Goal: Information Seeking & Learning: Learn about a topic

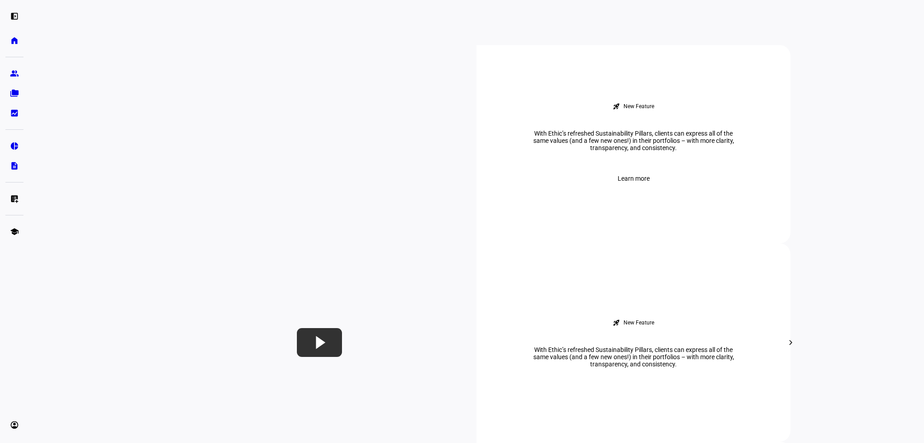
scroll to position [316, 0]
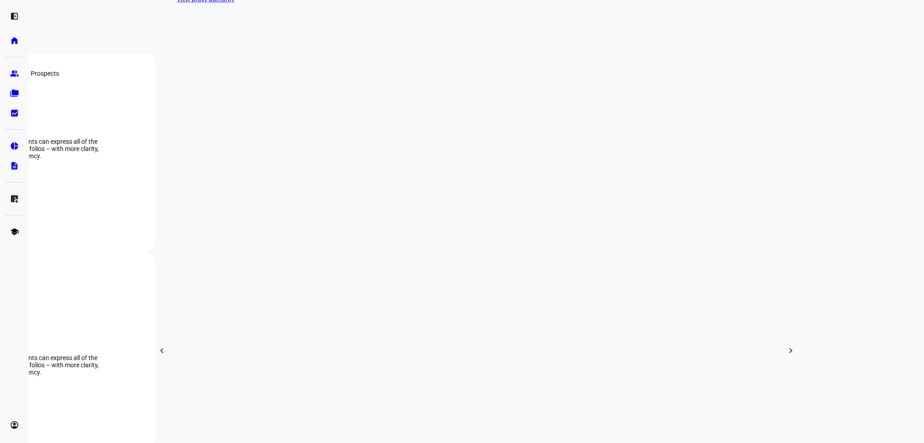
click at [15, 74] on eth-mat-symbol "group" at bounding box center [14, 73] width 9 height 9
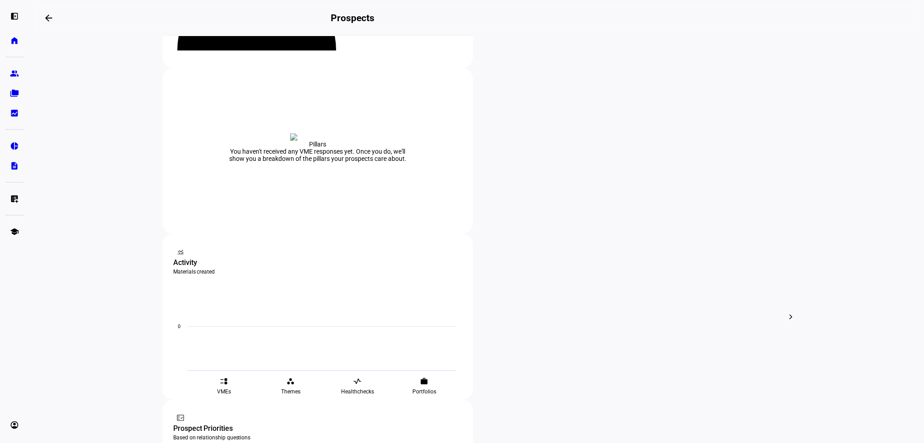
scroll to position [90, 0]
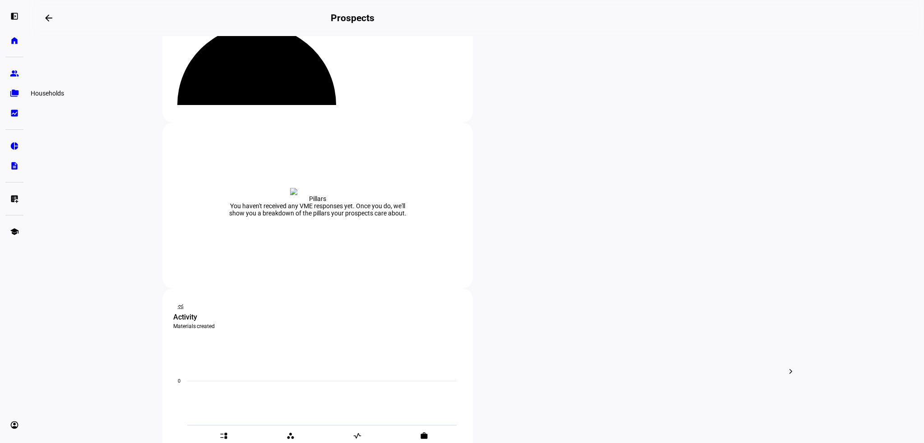
click at [15, 91] on eth-mat-symbol "folder_copy" at bounding box center [14, 93] width 9 height 9
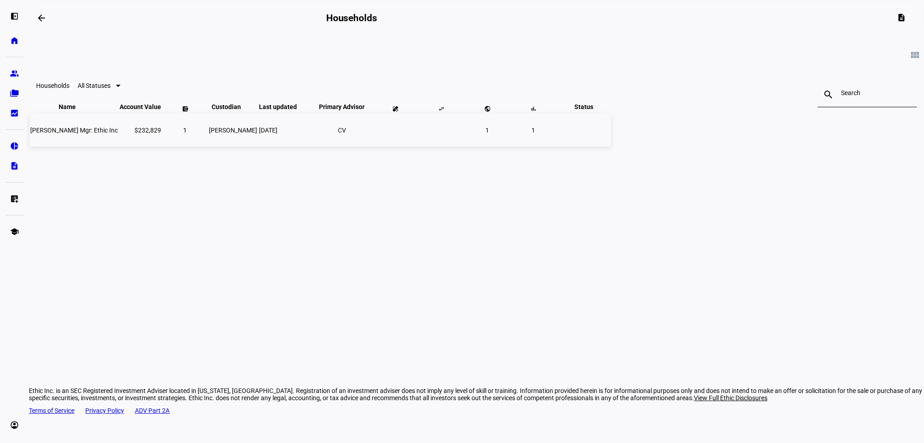
click at [118, 134] on span "[PERSON_NAME] Mgr: Ethic Inc" at bounding box center [73, 130] width 87 height 7
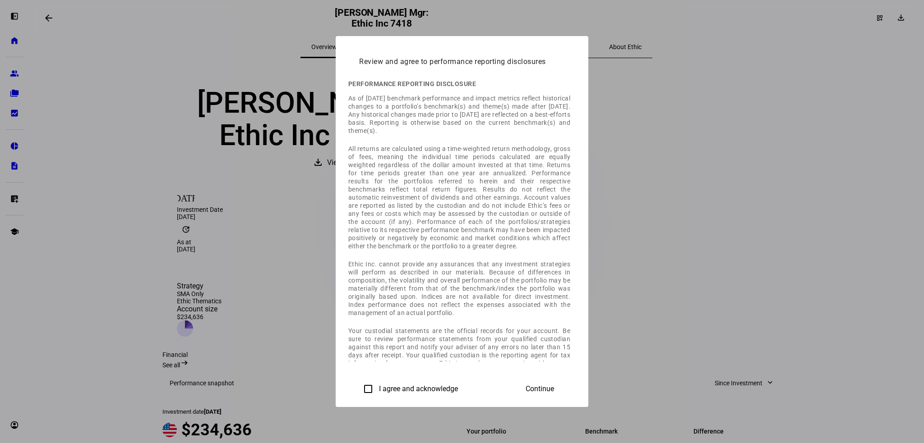
click at [359, 387] on input "I agree and acknowledge" at bounding box center [368, 389] width 18 height 18
checkbox input "true"
click at [565, 395] on span at bounding box center [540, 389] width 50 height 22
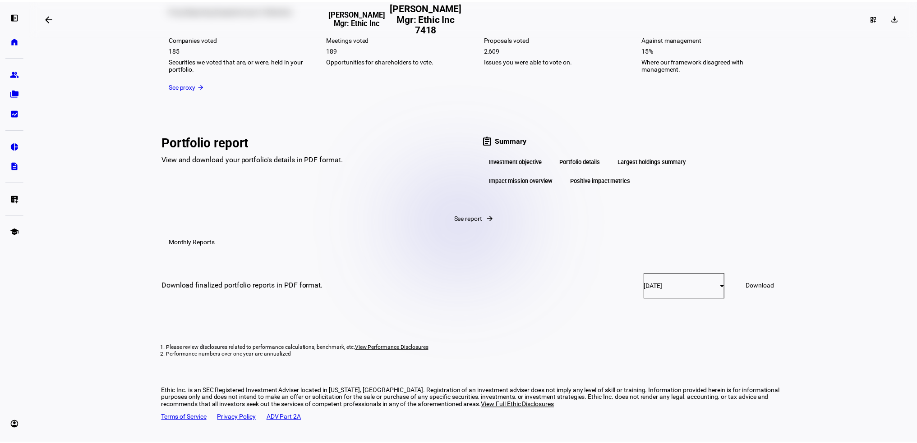
scroll to position [1624, 0]
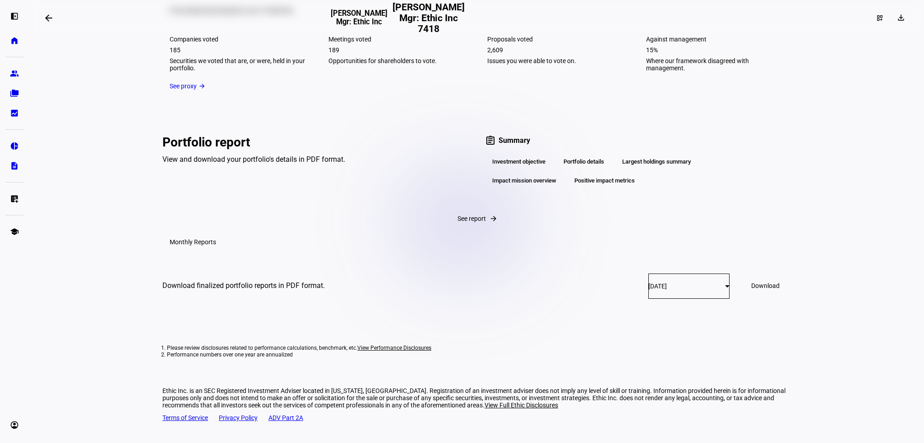
click at [531, 154] on div "Investment objective" at bounding box center [519, 161] width 68 height 15
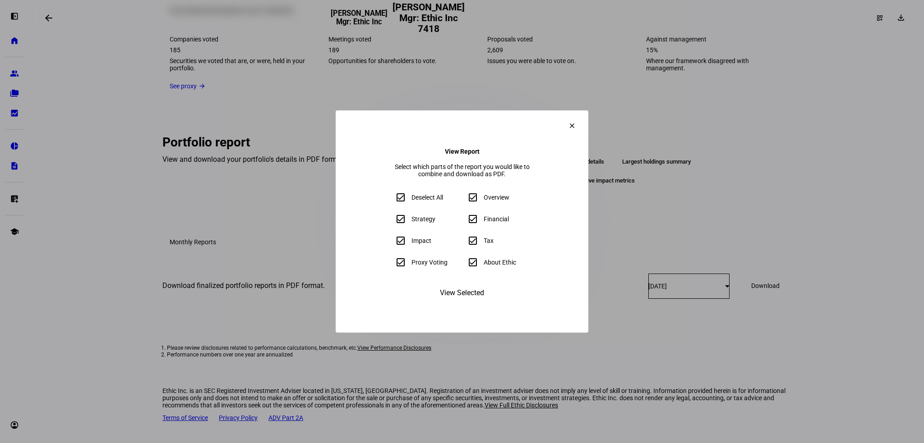
click at [469, 303] on span "View Selected" at bounding box center [462, 293] width 44 height 22
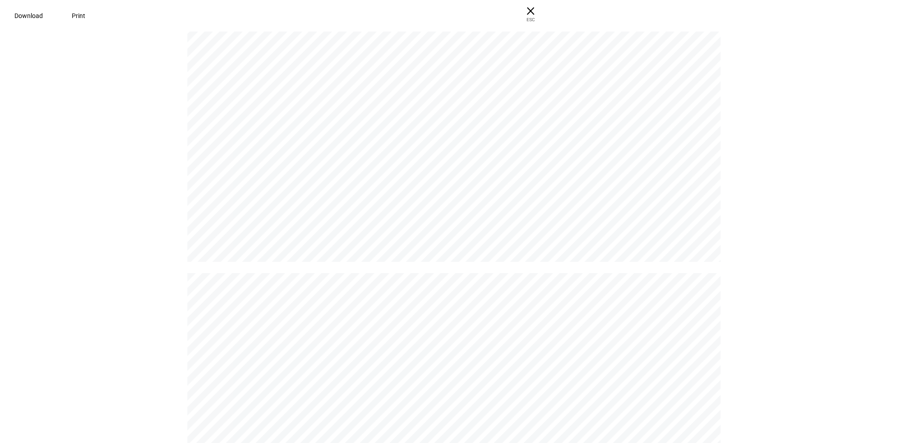
scroll to position [0, 0]
click at [541, 7] on span "× ESC" at bounding box center [526, 14] width 29 height 29
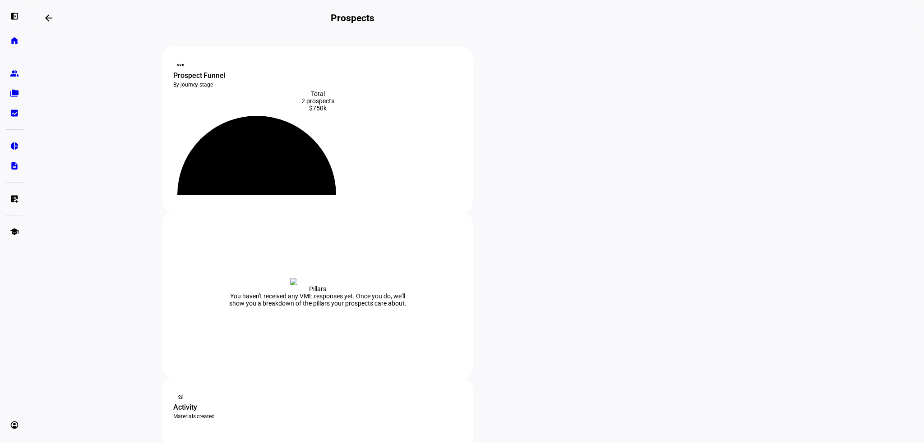
click at [11, 145] on eth-mat-symbol "pie_chart" at bounding box center [14, 146] width 9 height 9
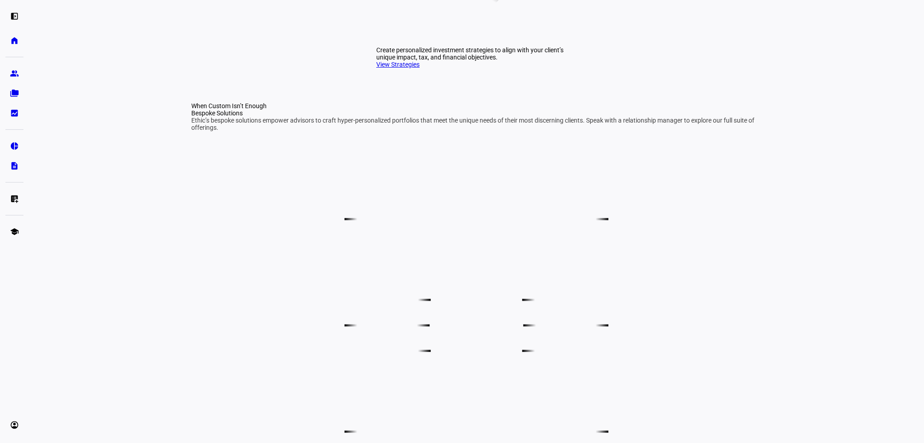
scroll to position [316, 0]
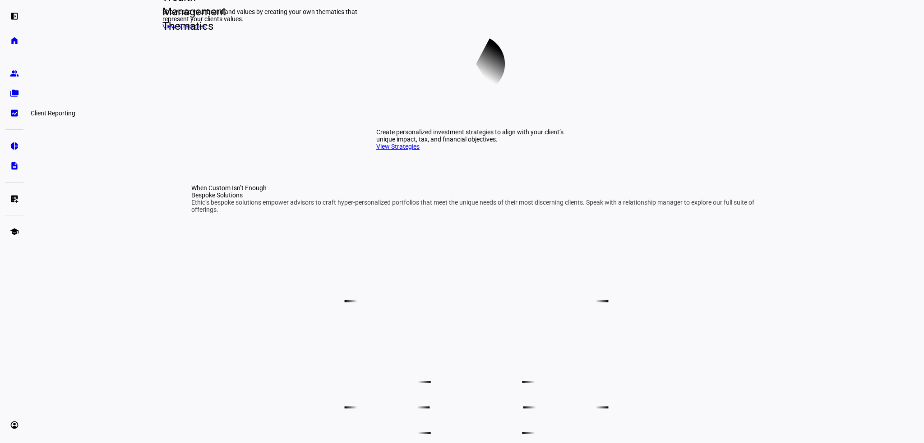
click at [12, 112] on eth-mat-symbol "bid_landscape" at bounding box center [14, 113] width 9 height 9
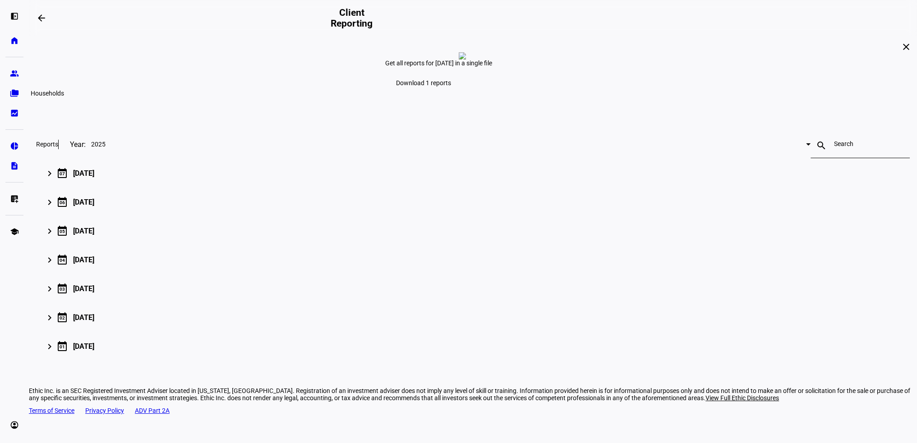
click at [14, 92] on eth-mat-symbol "folder_copy" at bounding box center [14, 93] width 9 height 9
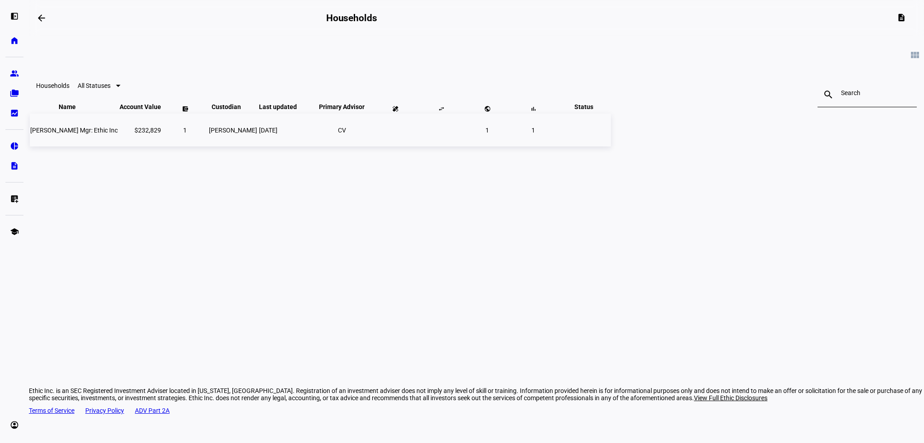
click at [118, 134] on span "[PERSON_NAME] Mgr: Ethic Inc" at bounding box center [73, 130] width 87 height 7
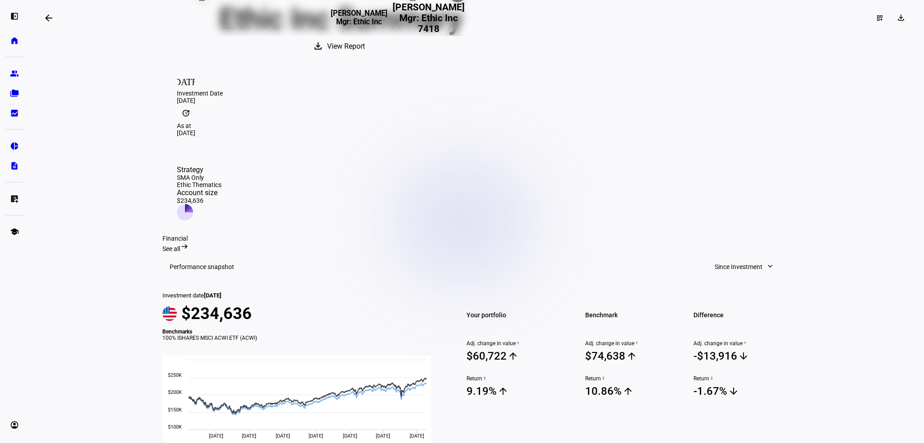
scroll to position [105, 0]
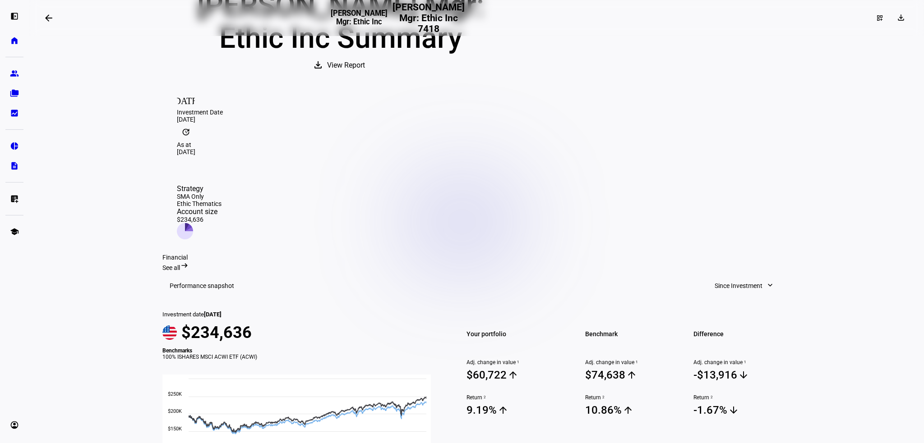
click at [221, 184] on div "Strategy" at bounding box center [199, 188] width 45 height 9
click at [221, 193] on div "SMA Only" at bounding box center [199, 196] width 45 height 7
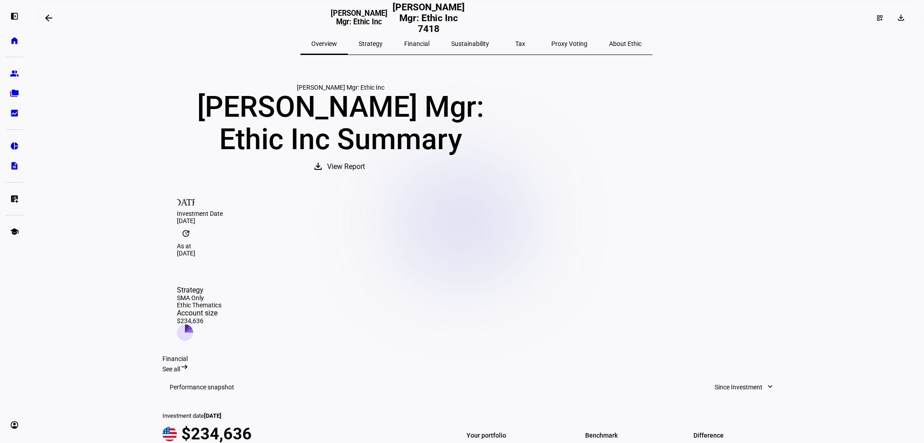
scroll to position [0, 0]
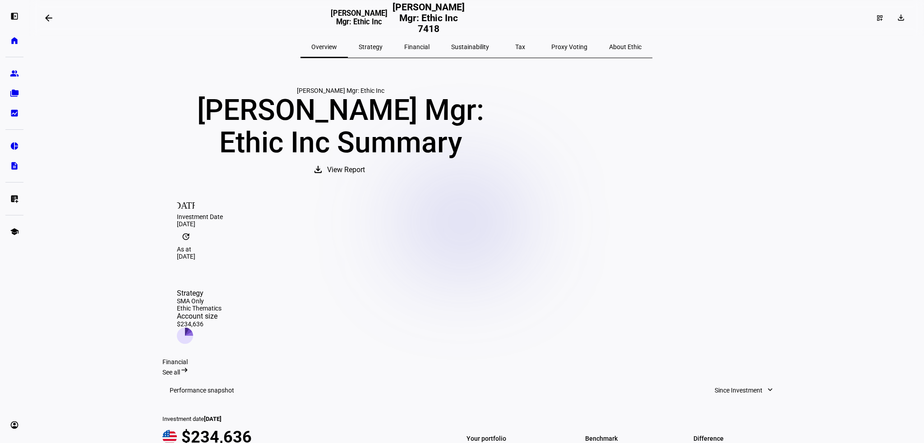
click at [381, 48] on span "Strategy" at bounding box center [371, 47] width 24 height 6
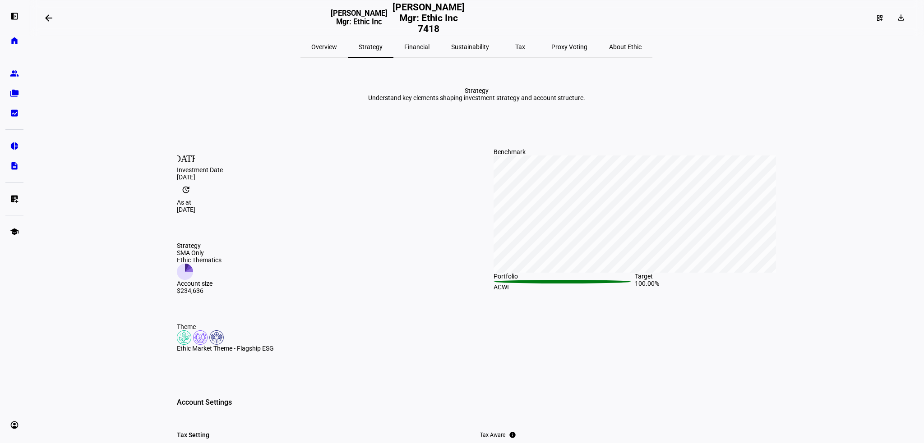
click at [515, 49] on span "Tax" at bounding box center [520, 47] width 10 height 6
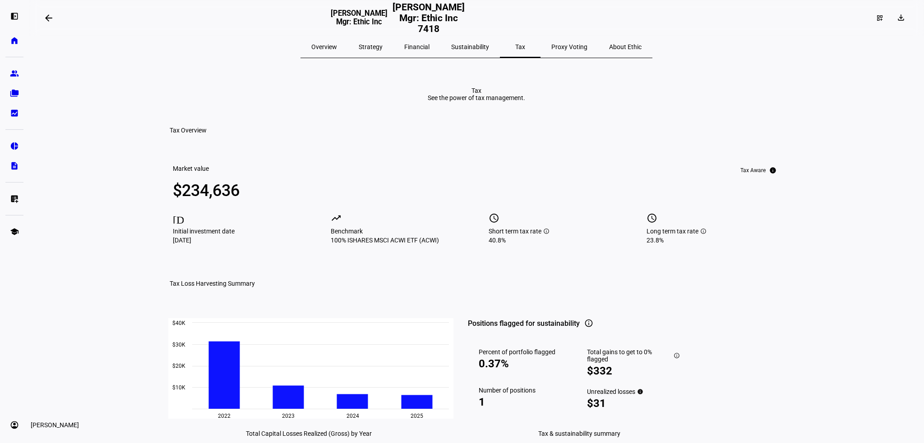
click at [14, 421] on eth-mat-symbol "account_circle" at bounding box center [14, 425] width 9 height 9
click at [108, 200] on eth-layout-page-content "arrow_backwards [PERSON_NAME] Mgr: Ethic Inc [PERSON_NAME] Mgr: Ethic Inc 7418 …" at bounding box center [476, 221] width 895 height 443
click at [769, 174] on mat-icon "info" at bounding box center [772, 170] width 7 height 7
click at [470, 45] on span "Sustainability" at bounding box center [470, 47] width 38 height 6
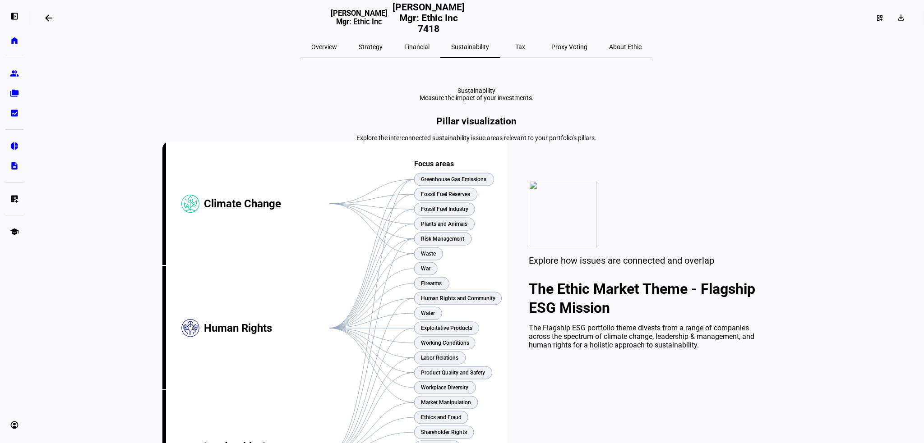
click at [411, 43] on div "Financial" at bounding box center [416, 47] width 47 height 22
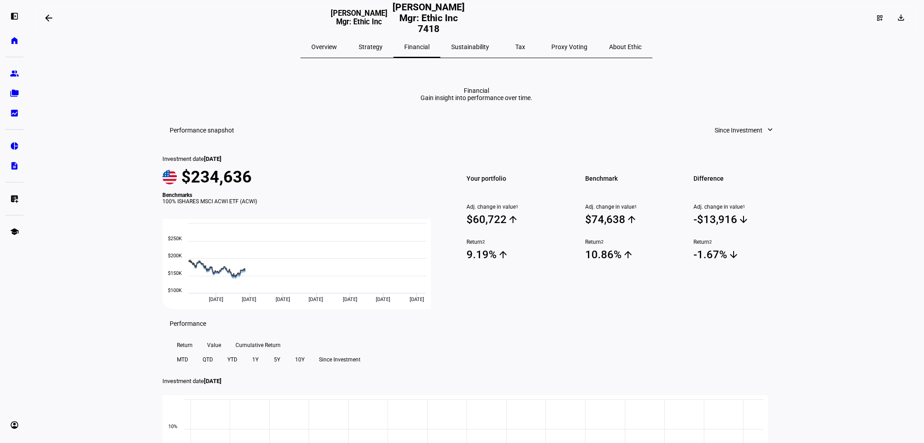
click at [337, 47] on span "Overview" at bounding box center [324, 47] width 26 height 6
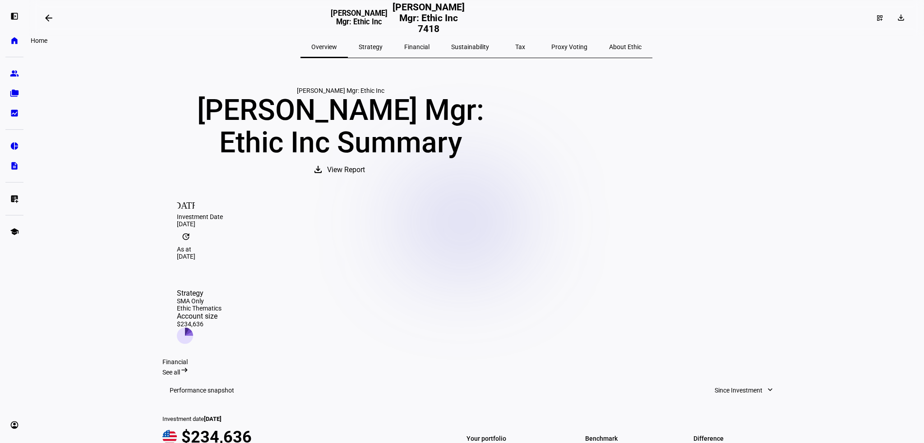
click at [11, 42] on eth-mat-symbol "home" at bounding box center [14, 40] width 9 height 9
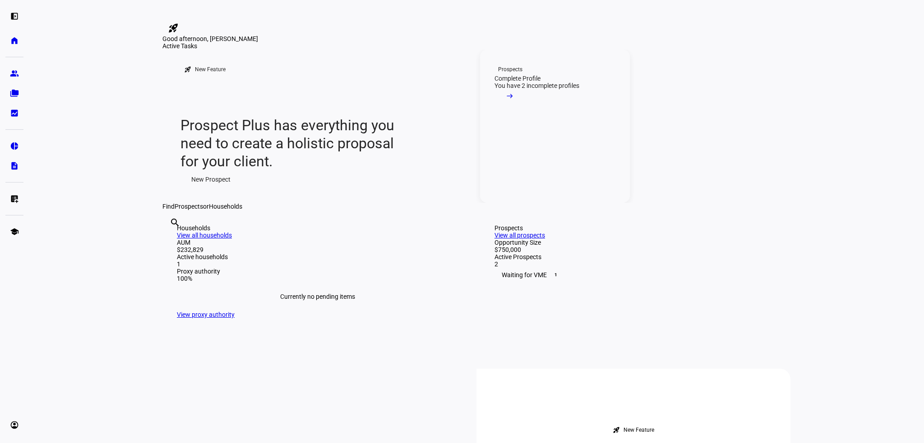
click at [514, 101] on mat-icon "arrow_right_alt" at bounding box center [509, 96] width 9 height 9
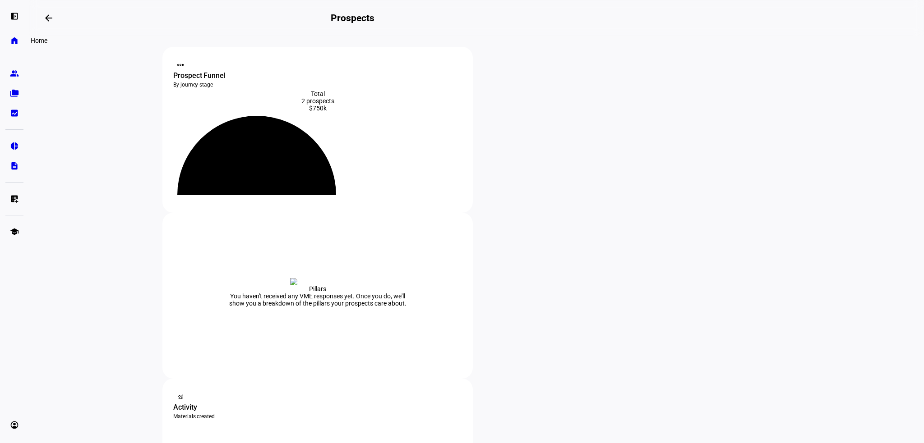
click at [15, 46] on link "home Home" at bounding box center [14, 41] width 18 height 18
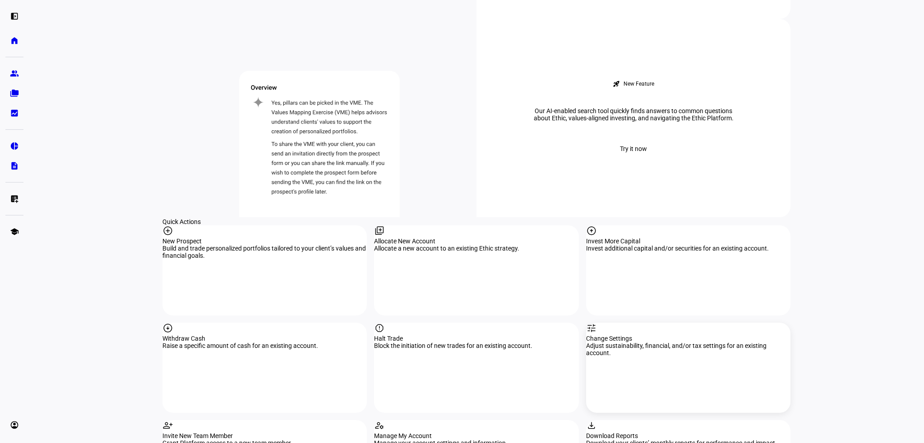
scroll to position [812, 0]
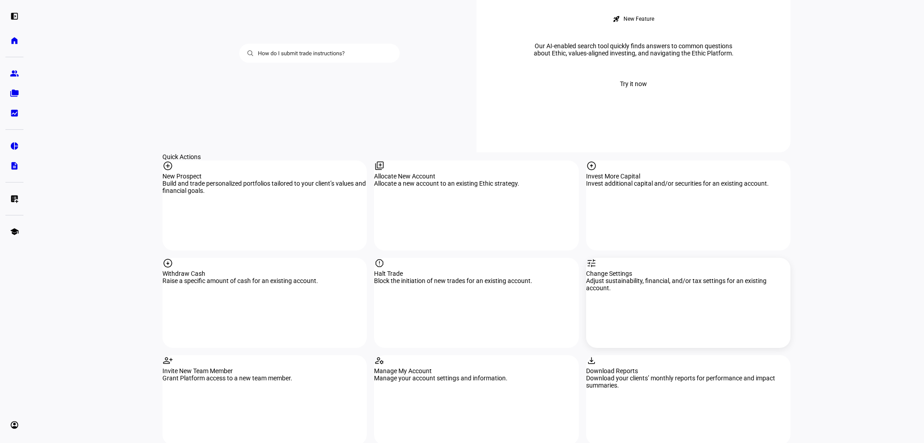
click at [639, 270] on div "Change Settings" at bounding box center [688, 273] width 204 height 7
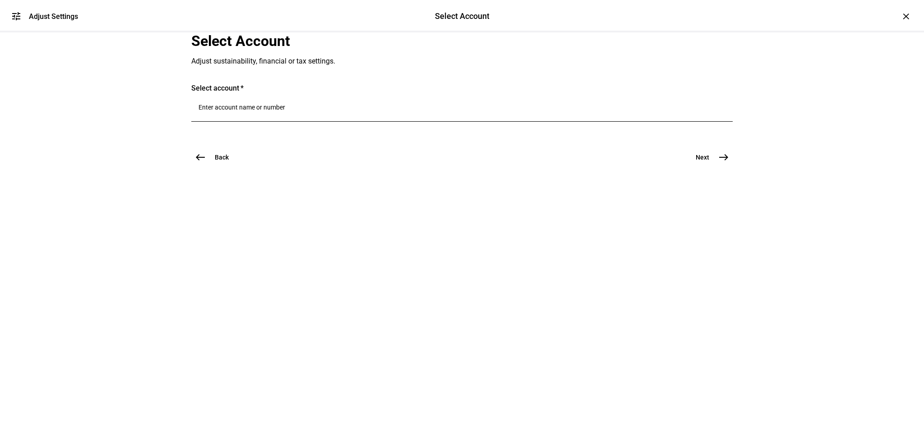
click at [257, 122] on div at bounding box center [461, 109] width 527 height 25
click at [264, 275] on span "[PERSON_NAME] Individual 7418" at bounding box center [258, 274] width 55 height 19
click at [718, 186] on mat-icon "east" at bounding box center [723, 180] width 11 height 11
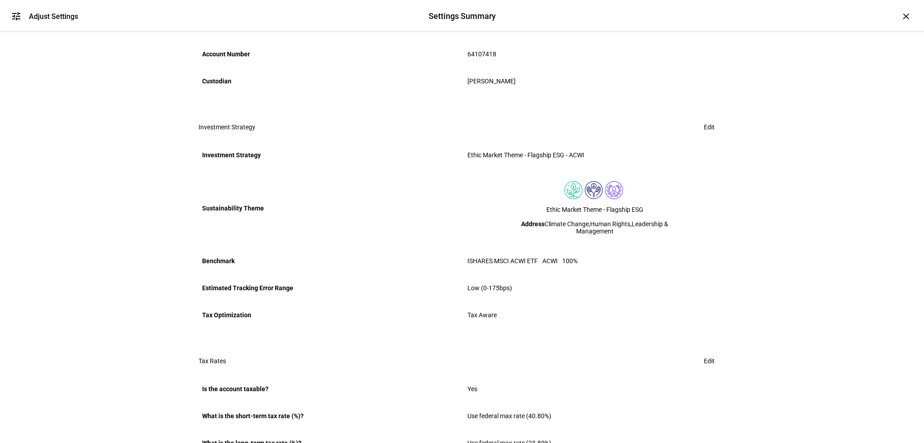
scroll to position [180, 0]
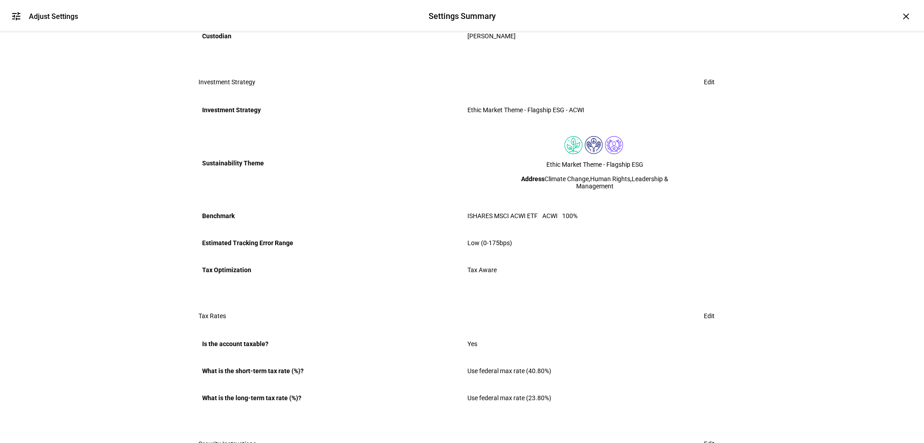
click at [704, 91] on span "Edit" at bounding box center [709, 82] width 11 height 18
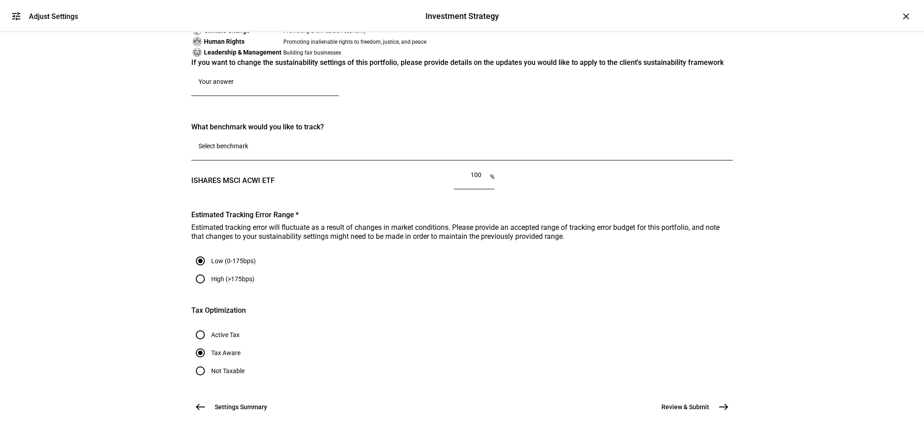
scroll to position [691, 0]
click at [209, 326] on input "Active Tax" at bounding box center [200, 335] width 18 height 18
radio input "true"
click at [209, 344] on input "Tax Aware" at bounding box center [200, 353] width 18 height 18
radio input "true"
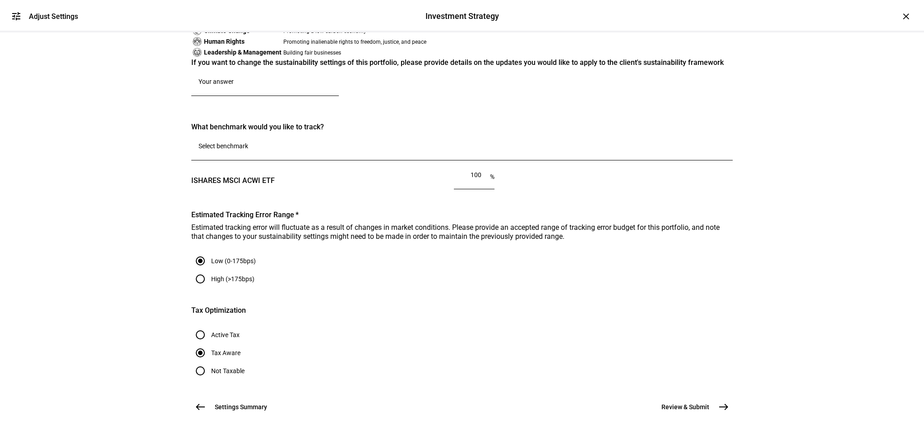
click at [228, 403] on span "Settings Summary" at bounding box center [241, 407] width 52 height 9
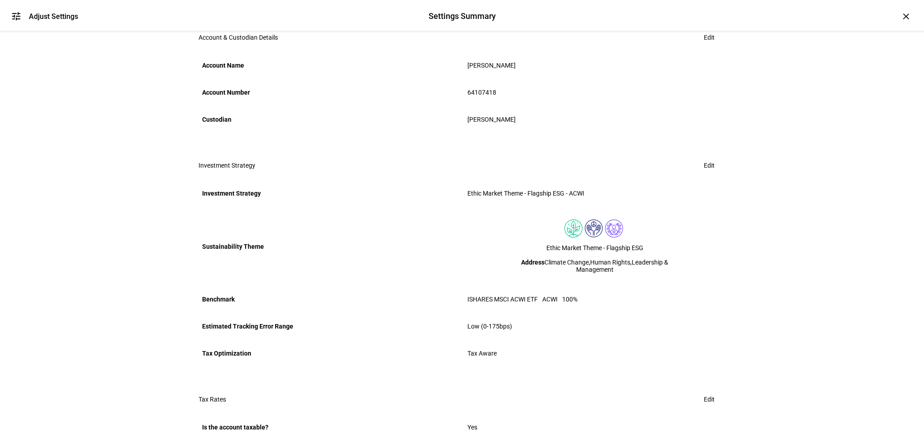
scroll to position [0, 0]
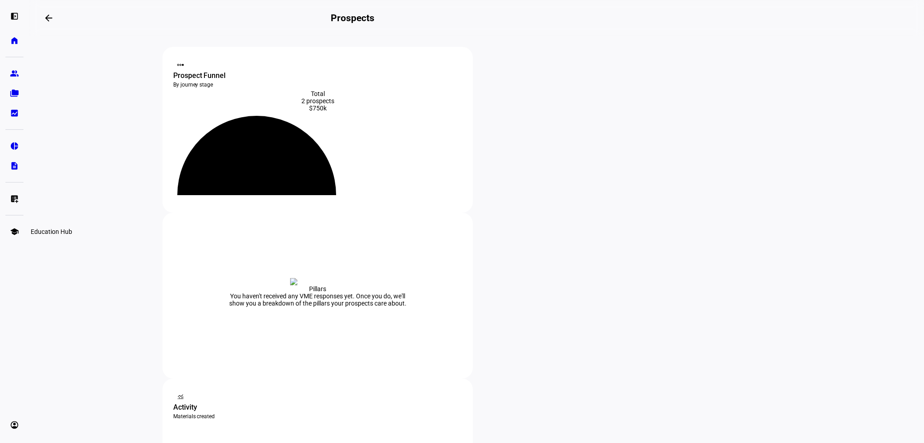
click at [15, 231] on eth-mat-symbol "school" at bounding box center [14, 231] width 9 height 9
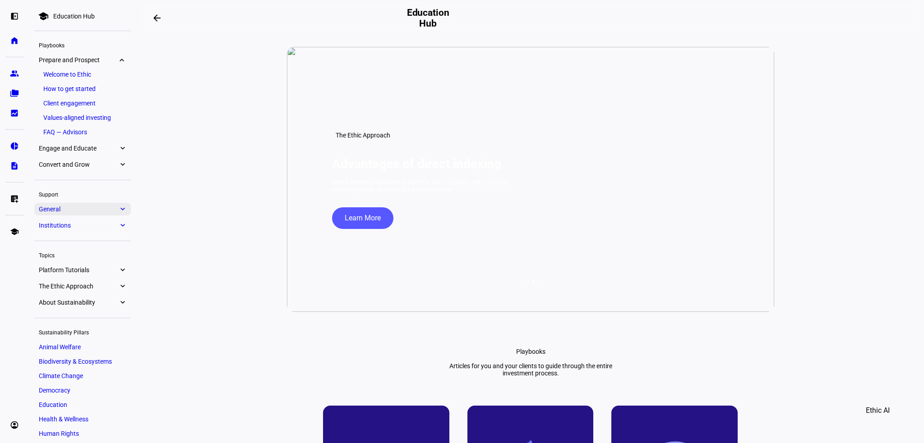
click at [121, 207] on eth-mat-symbol "expand_more" at bounding box center [122, 209] width 8 height 9
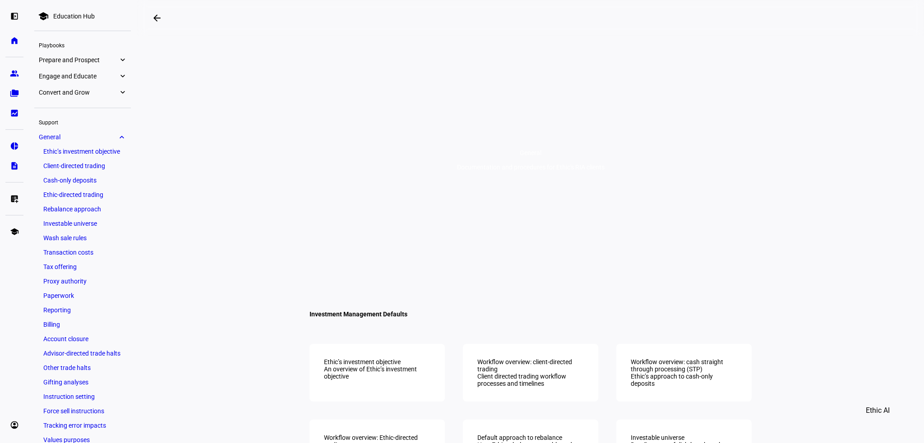
click at [74, 266] on link "Tax offering" at bounding box center [82, 267] width 87 height 13
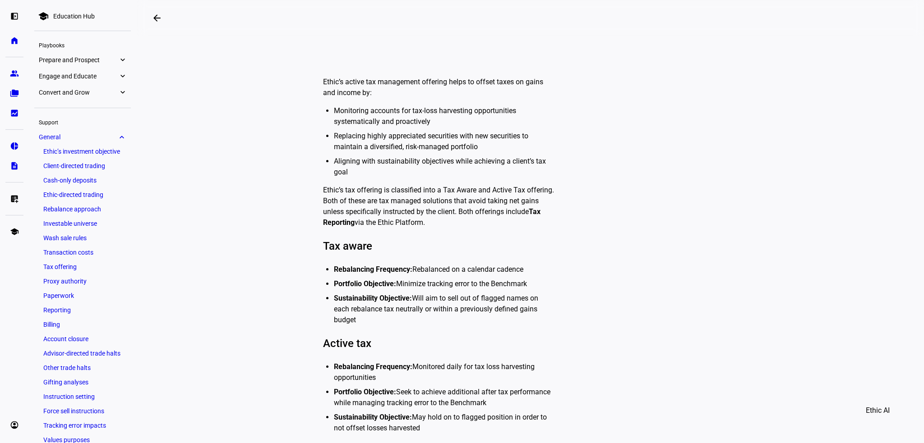
scroll to position [316, 0]
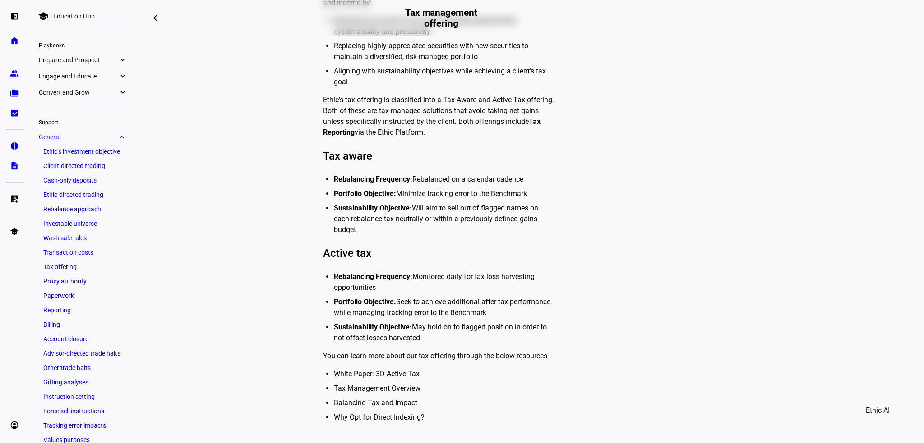
click at [373, 384] on link "Tax Management Overview" at bounding box center [377, 388] width 87 height 9
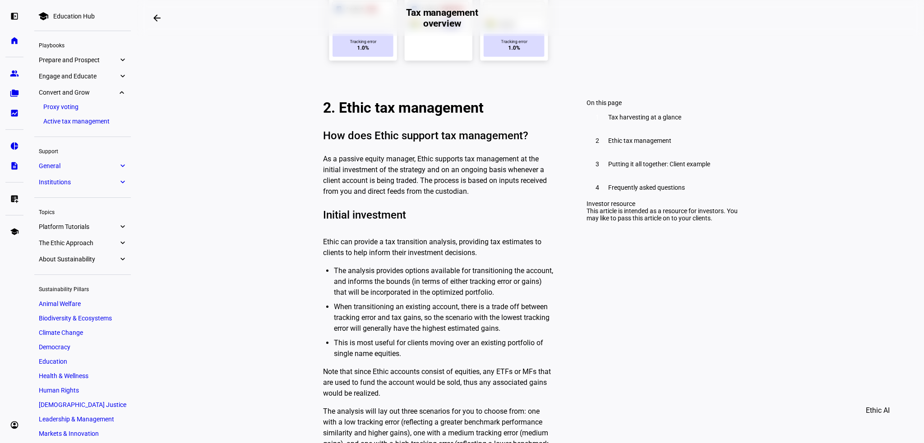
scroll to position [541, 0]
